Goal: Transaction & Acquisition: Purchase product/service

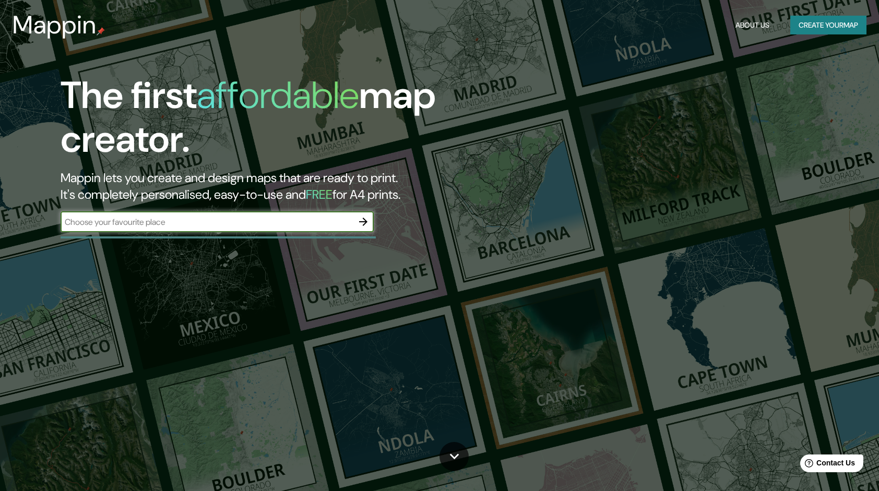
type input "a"
type input "santa cruz xoxocotlan"
click at [365, 221] on icon "button" at bounding box center [363, 222] width 8 height 8
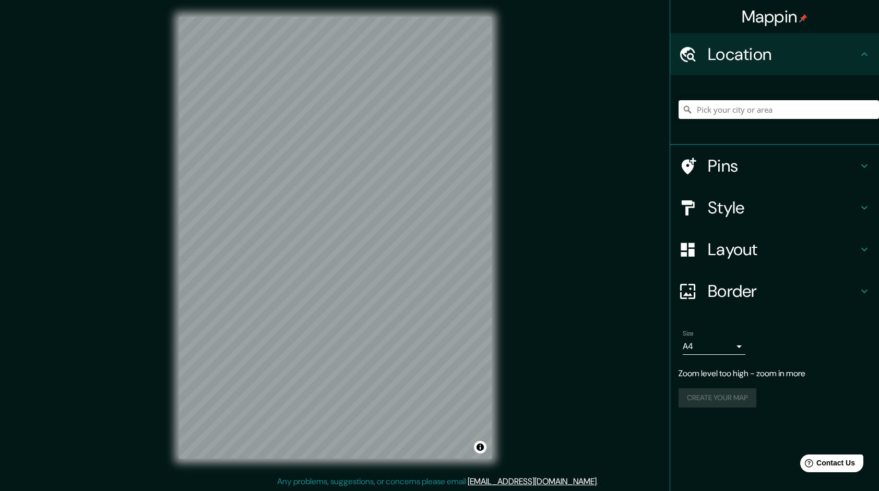
click at [792, 114] on input "Pick your city or area" at bounding box center [779, 109] width 200 height 19
type input "Santa Cruz Xoxocotlán, [GEOGRAPHIC_DATA], [GEOGRAPHIC_DATA]"
click at [861, 172] on icon at bounding box center [864, 166] width 13 height 13
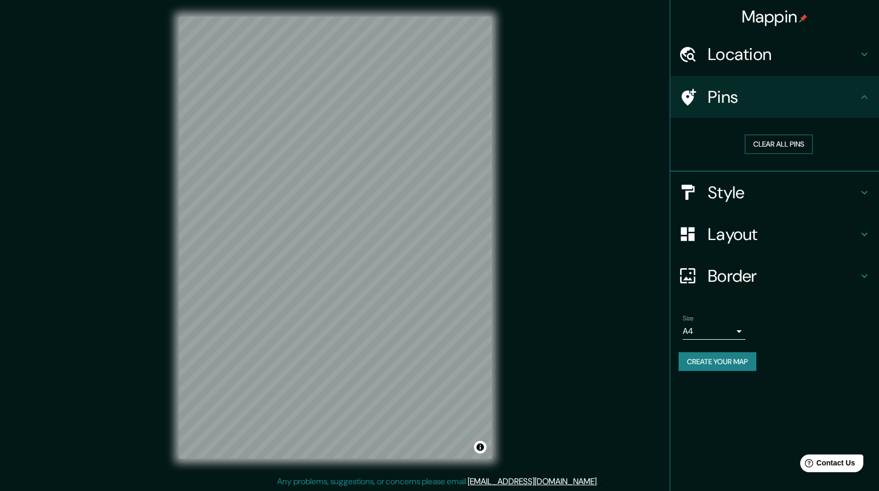
click at [784, 145] on button "Clear all pins" at bounding box center [779, 144] width 68 height 19
drag, startPoint x: 738, startPoint y: 203, endPoint x: 822, endPoint y: 198, distance: 83.7
click at [739, 203] on div "Style" at bounding box center [774, 193] width 209 height 42
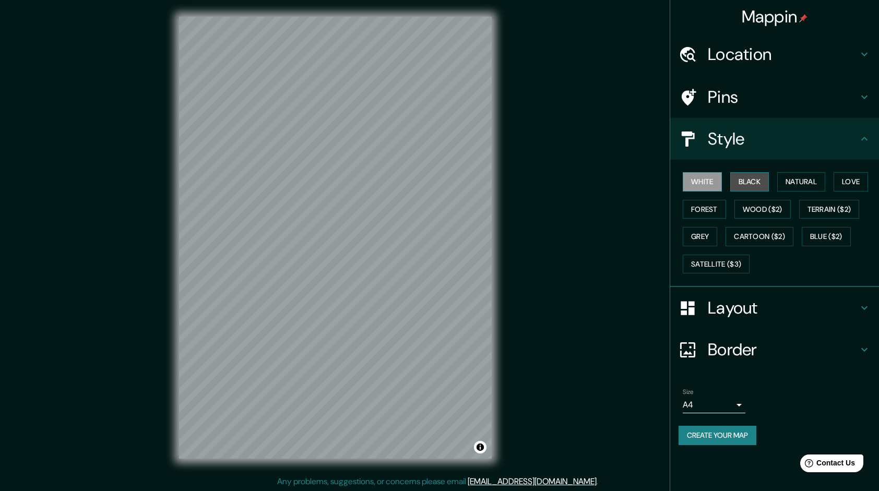
click at [748, 187] on button "Black" at bounding box center [749, 181] width 39 height 19
click at [799, 186] on button "Natural" at bounding box center [801, 181] width 48 height 19
